Goal: Use online tool/utility: Utilize a website feature to perform a specific function

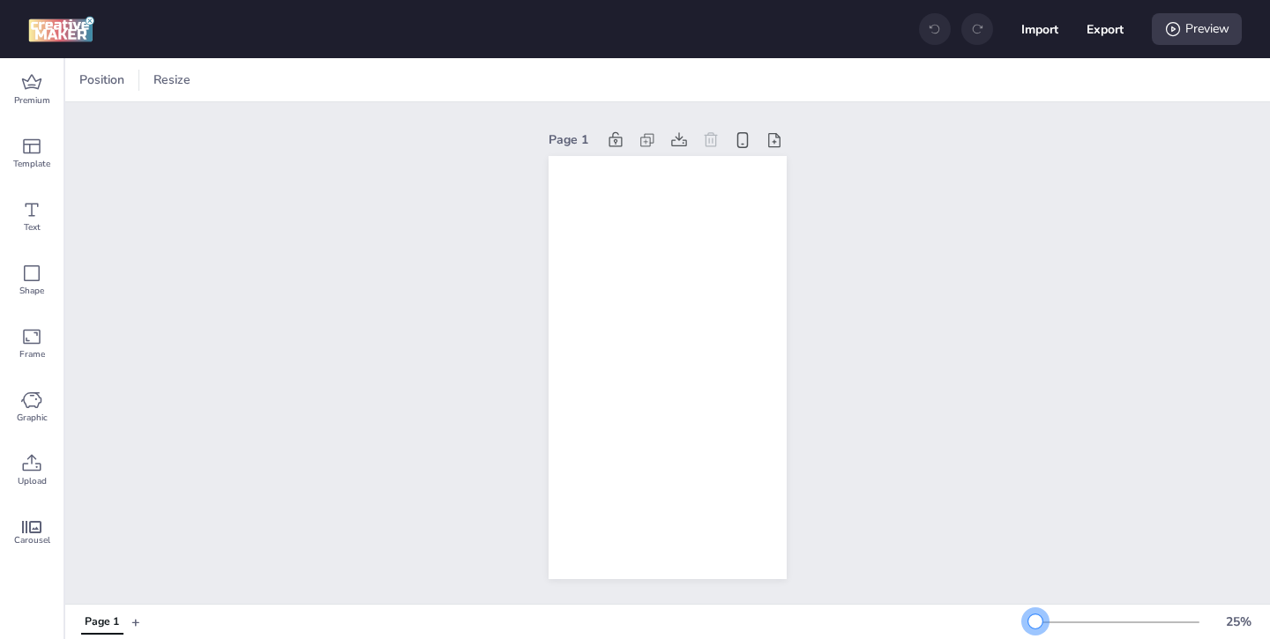
drag, startPoint x: 1061, startPoint y: 621, endPoint x: 1035, endPoint y: 616, distance: 26.1
click at [1035, 616] on div at bounding box center [1035, 622] width 14 height 14
click at [12, 73] on div "Premium" at bounding box center [31, 89] width 63 height 63
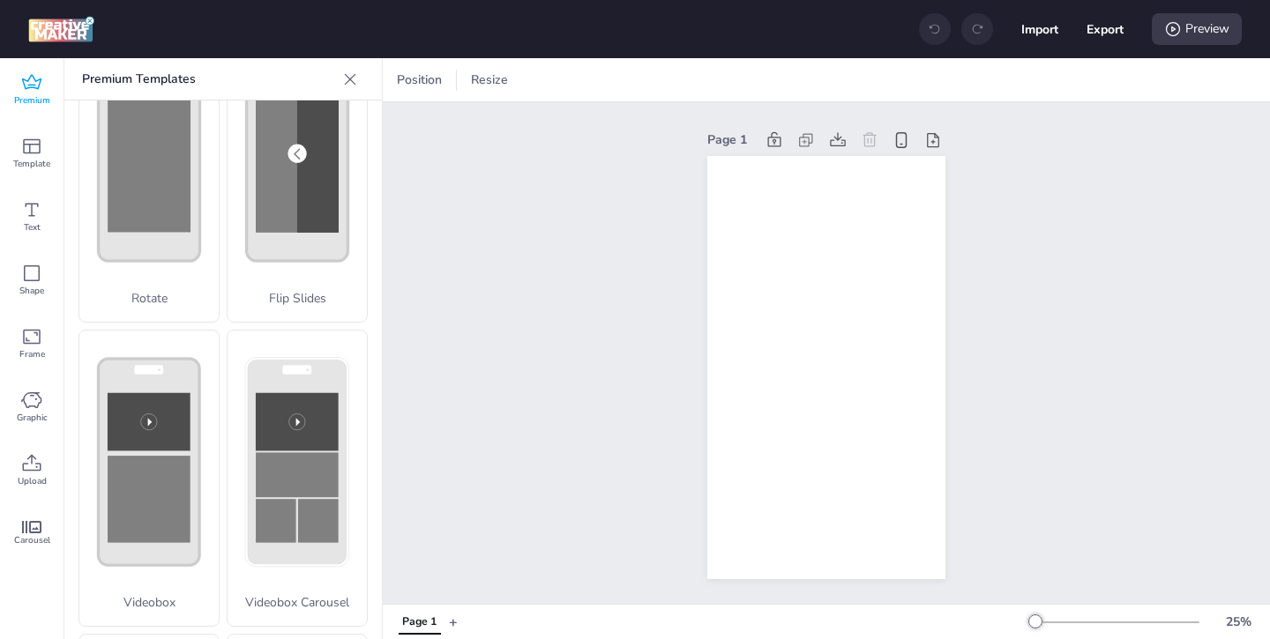
scroll to position [592, 0]
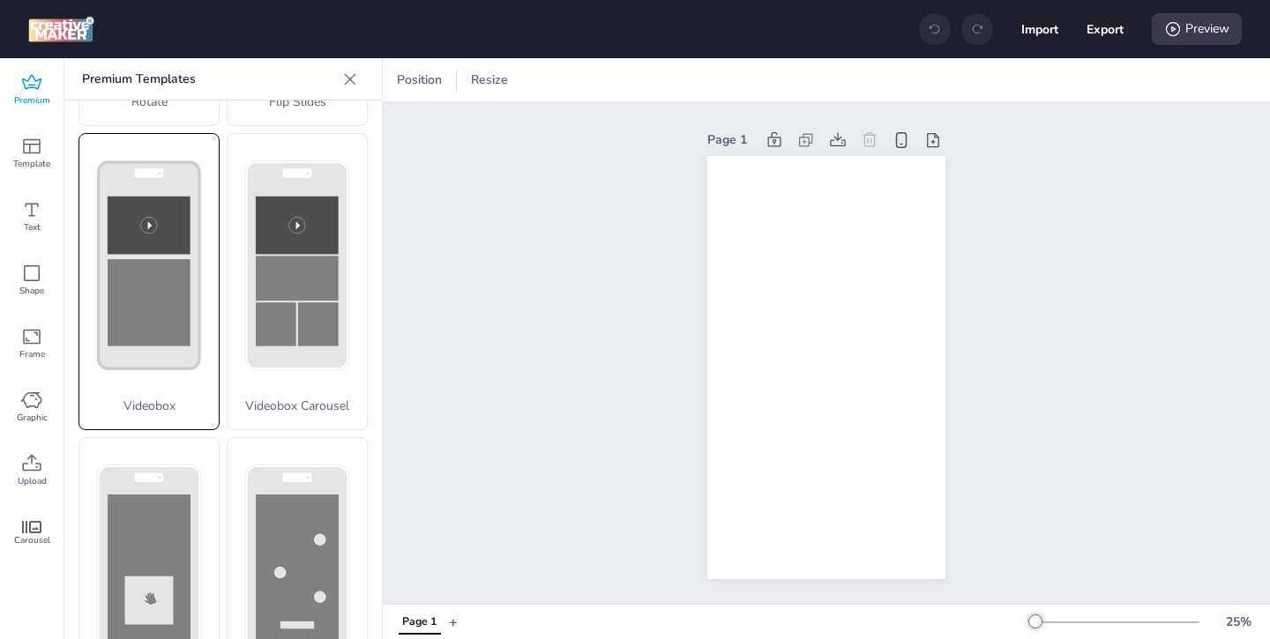
click at [160, 378] on icon at bounding box center [148, 266] width 139 height 264
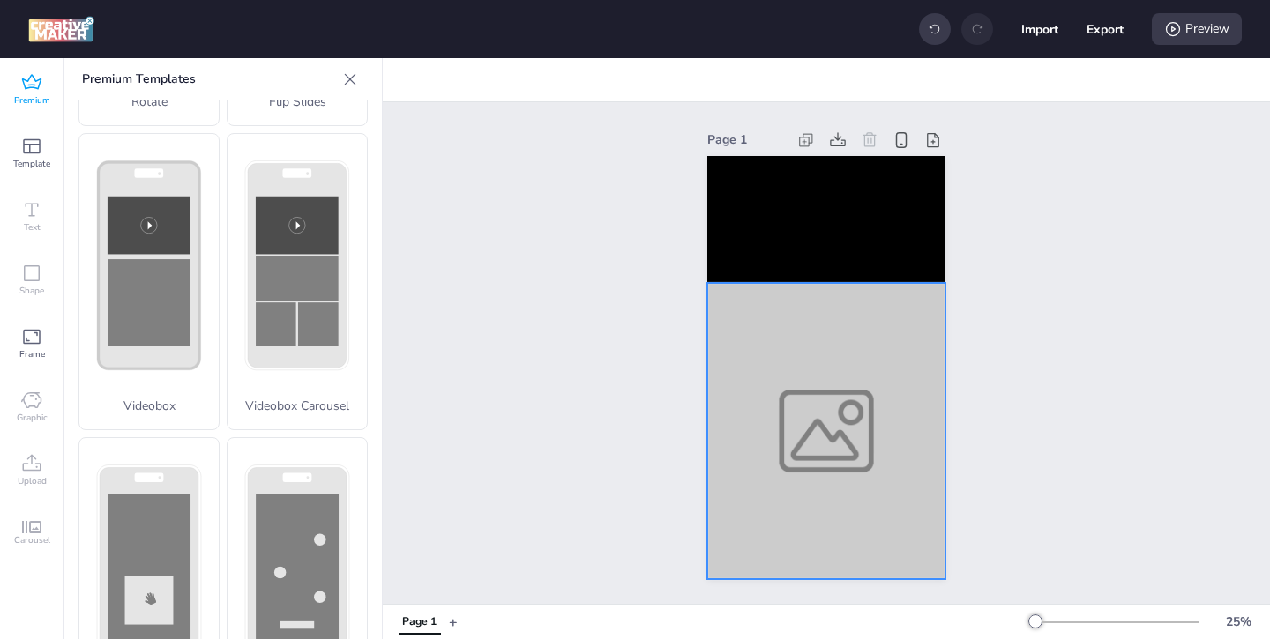
click at [732, 457] on div at bounding box center [826, 431] width 238 height 296
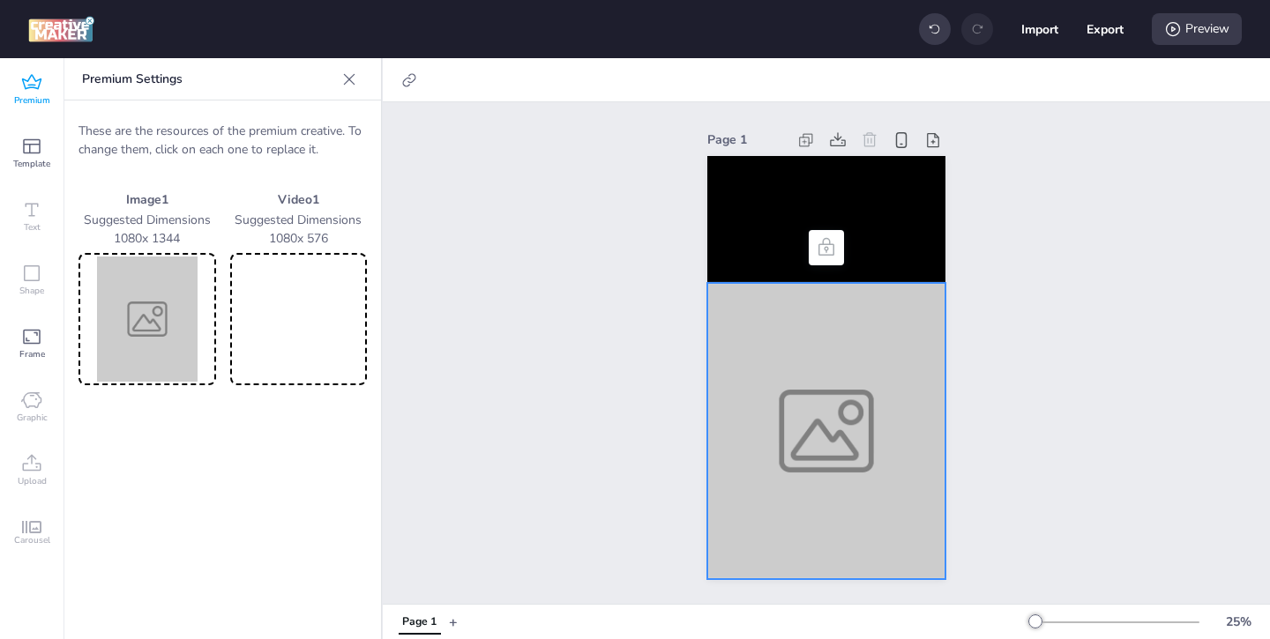
click at [163, 296] on img at bounding box center [147, 319] width 131 height 125
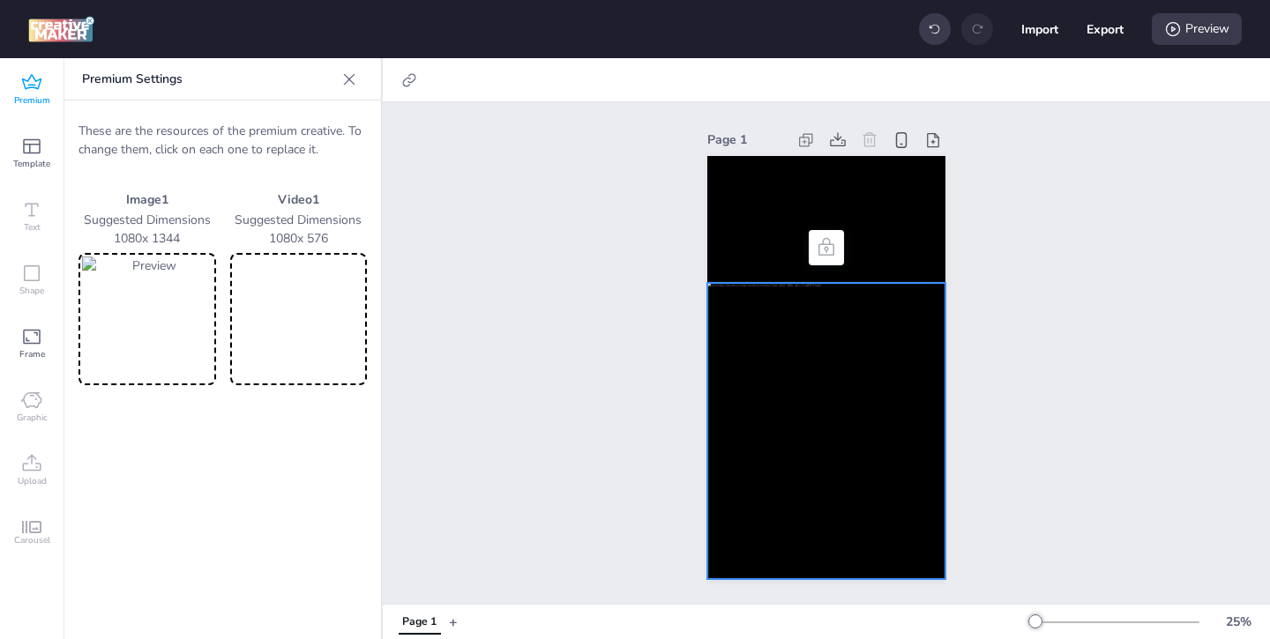
click at [289, 337] on video at bounding box center [299, 319] width 131 height 125
click at [760, 244] on video at bounding box center [826, 219] width 238 height 127
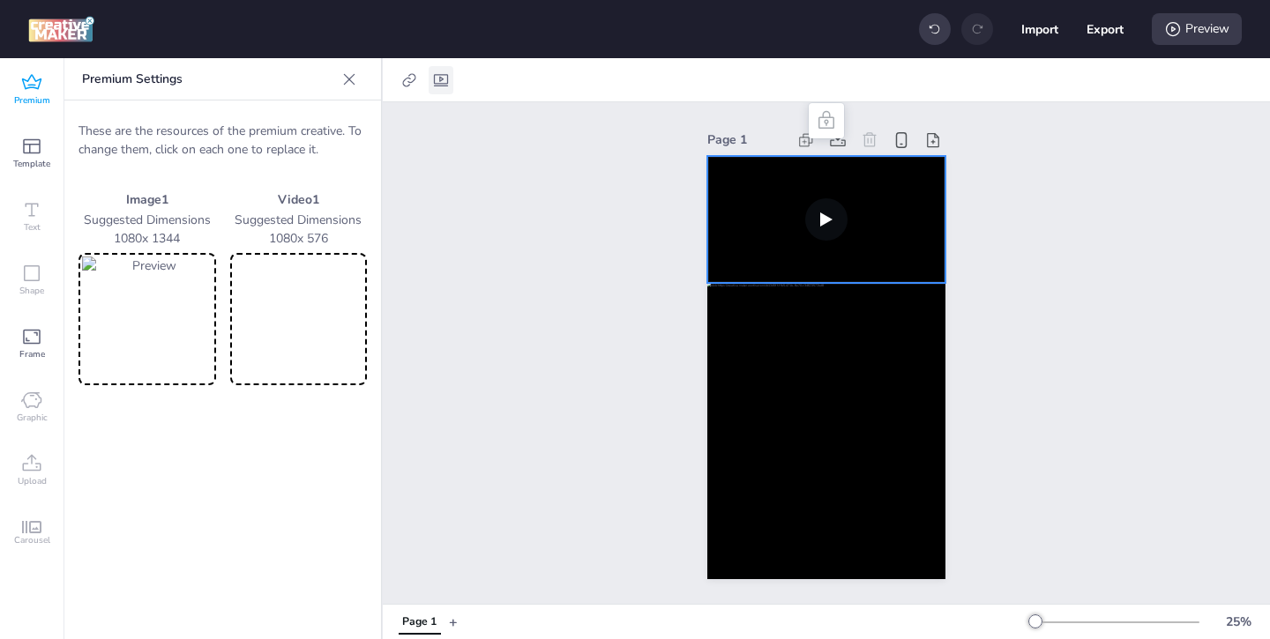
click at [449, 74] on icon at bounding box center [441, 80] width 18 height 18
select select "contain"
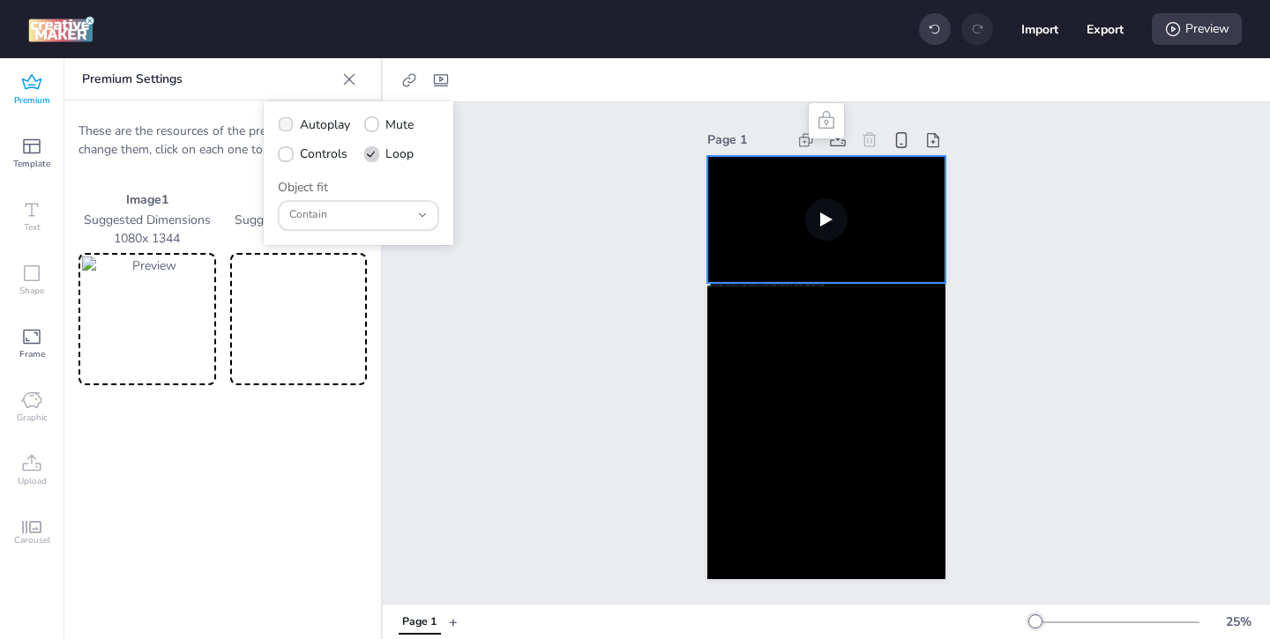
click at [289, 127] on icon at bounding box center [285, 124] width 11 height 9
click at [288, 127] on input "Autoplay" at bounding box center [282, 131] width 11 height 11
checkbox input "true"
click at [291, 161] on label "Controls" at bounding box center [313, 153] width 82 height 31
click at [288, 161] on input "Controls" at bounding box center [282, 160] width 11 height 11
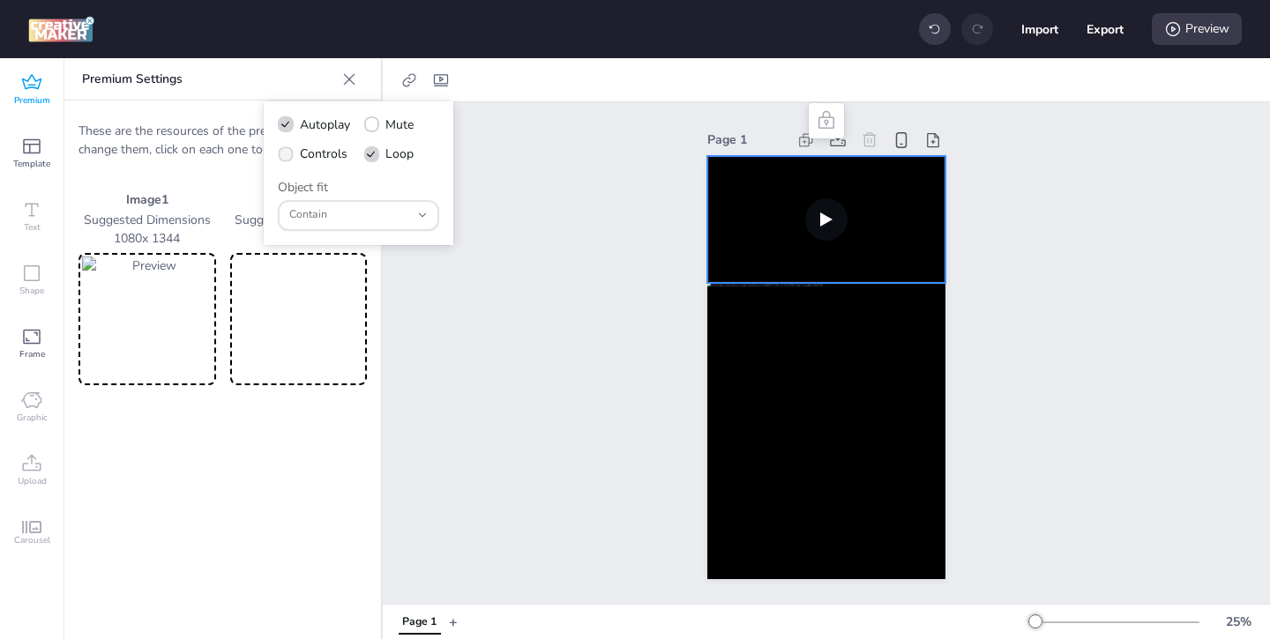
checkbox input "true"
click at [1219, 23] on div "Preview" at bounding box center [1197, 29] width 90 height 32
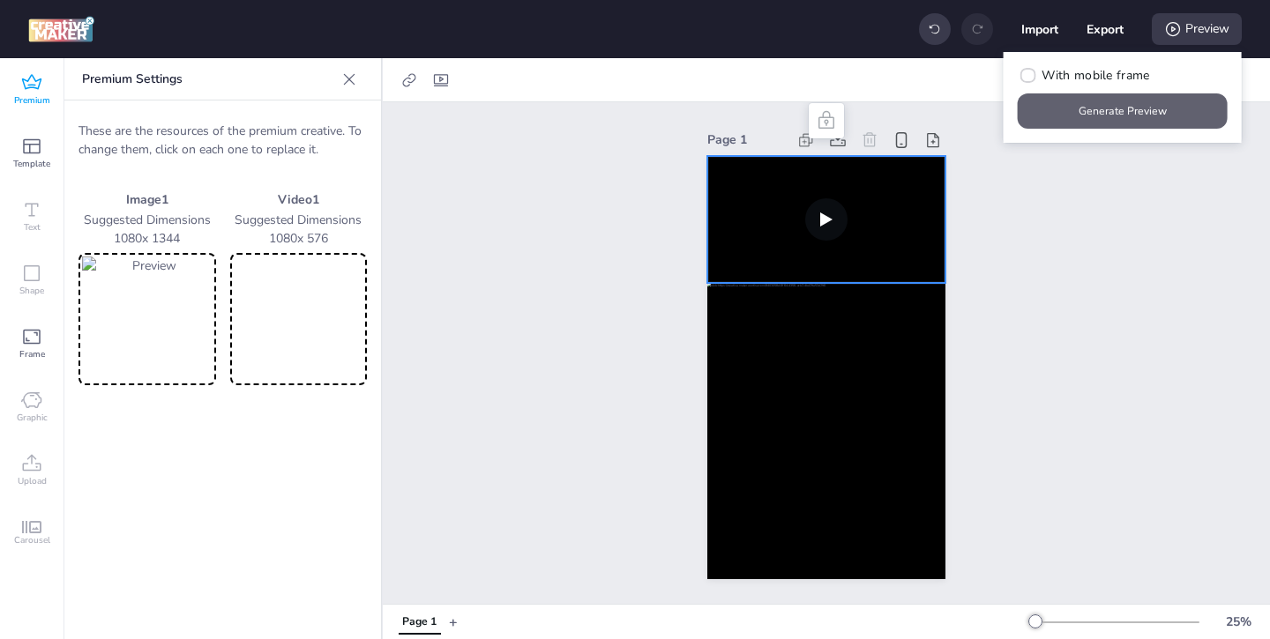
click at [1141, 106] on button "Generate Preview" at bounding box center [1123, 110] width 210 height 35
